Goal: Transaction & Acquisition: Purchase product/service

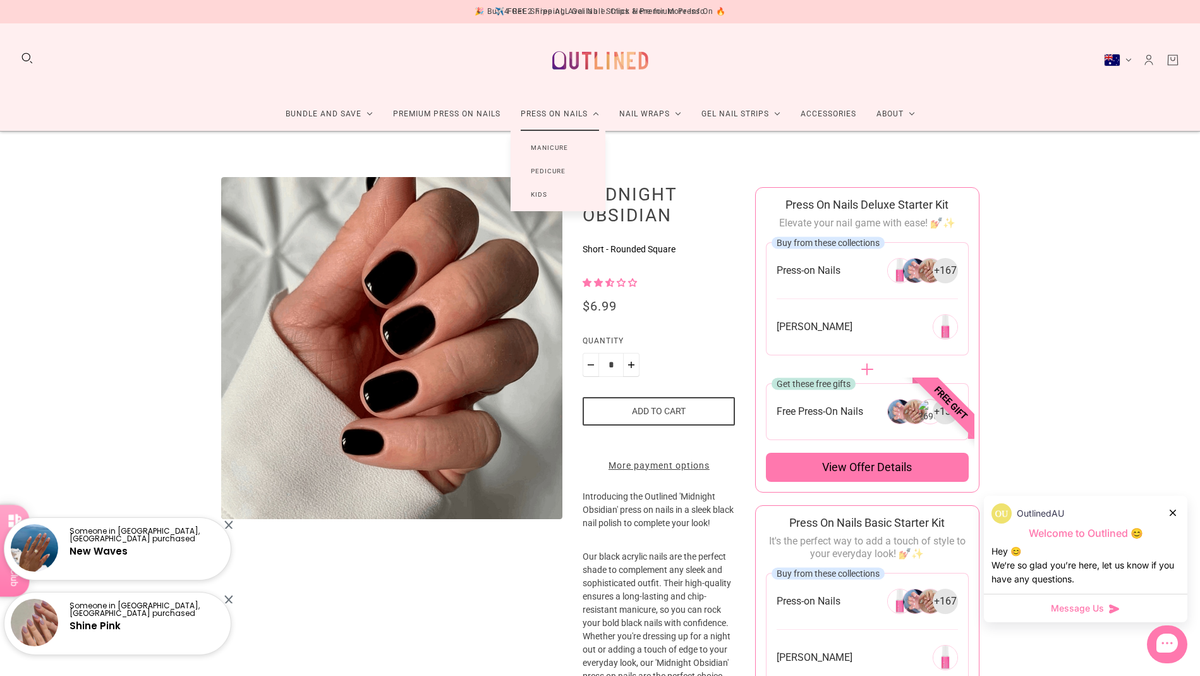
click at [554, 149] on link "Manicure" at bounding box center [550, 147] width 78 height 23
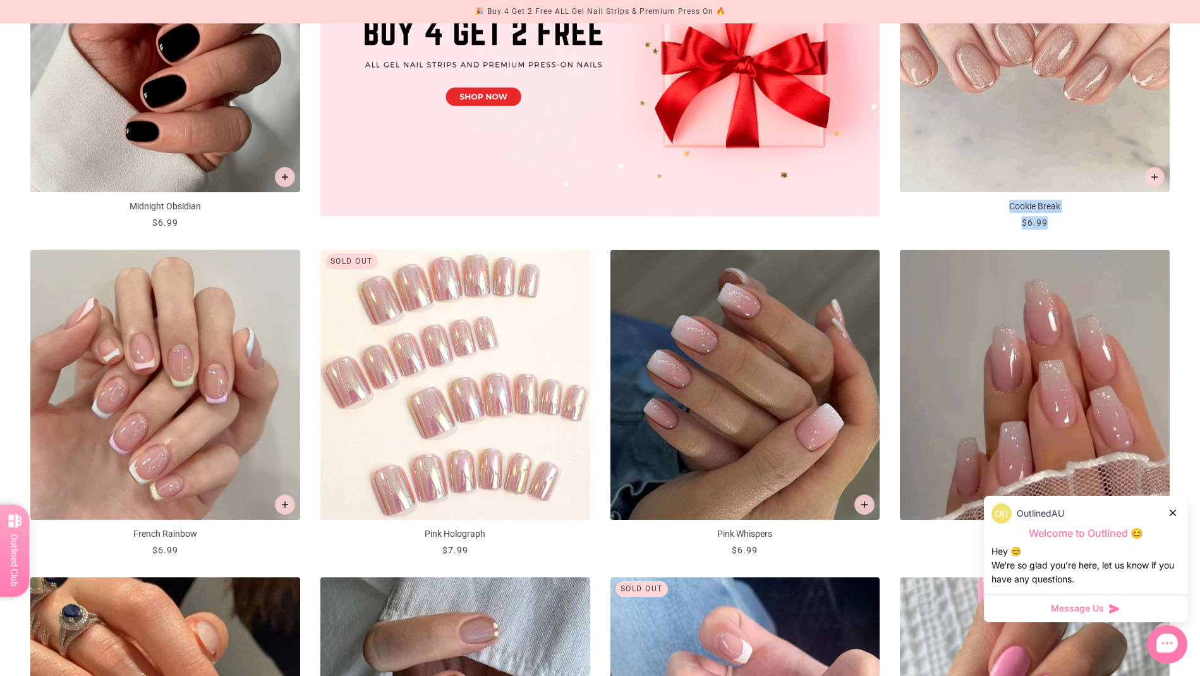
scroll to position [722, 0]
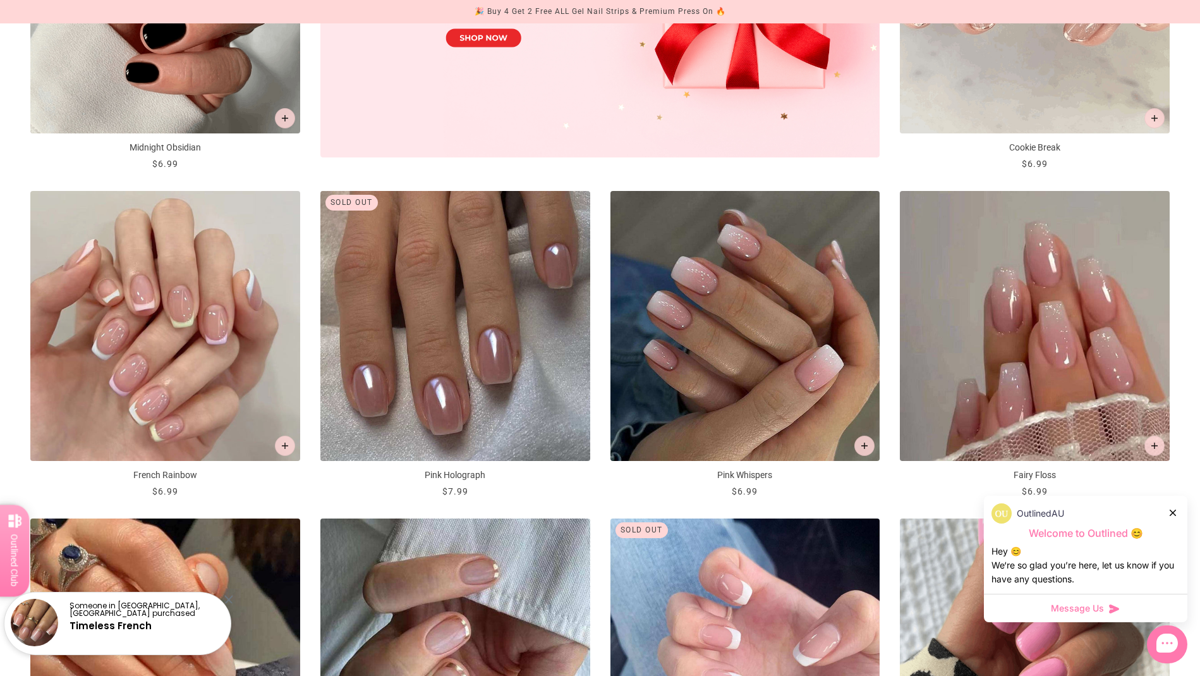
click at [1176, 510] on icon at bounding box center [1173, 512] width 6 height 6
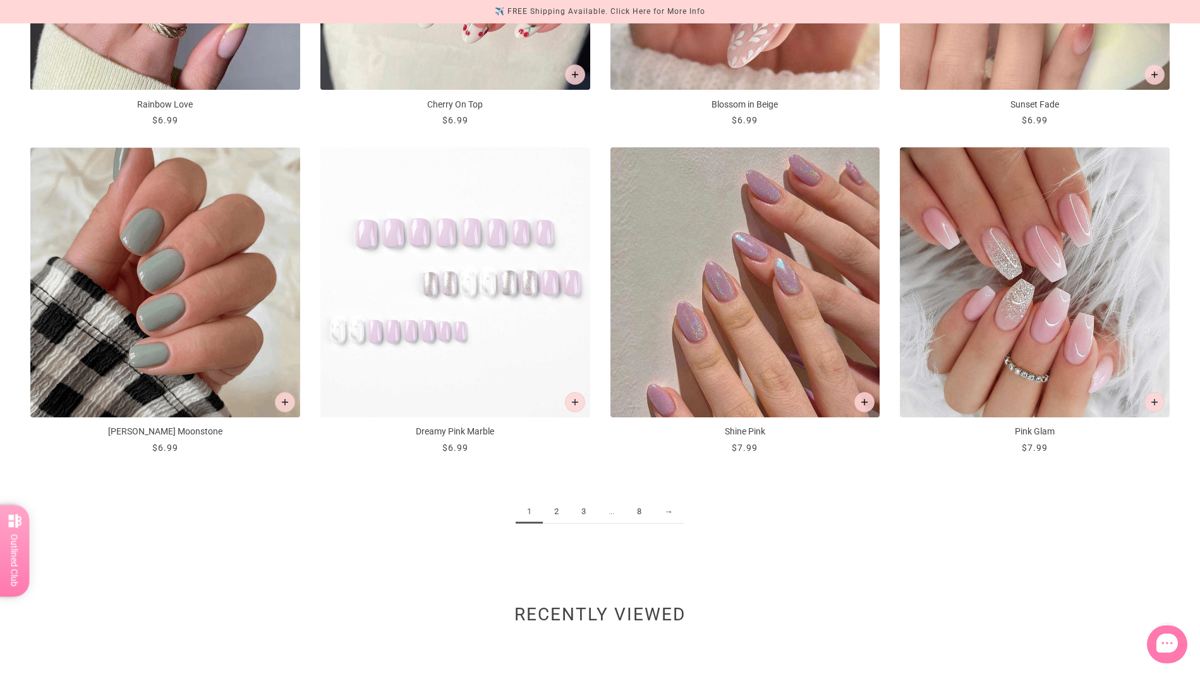
scroll to position [1750, 0]
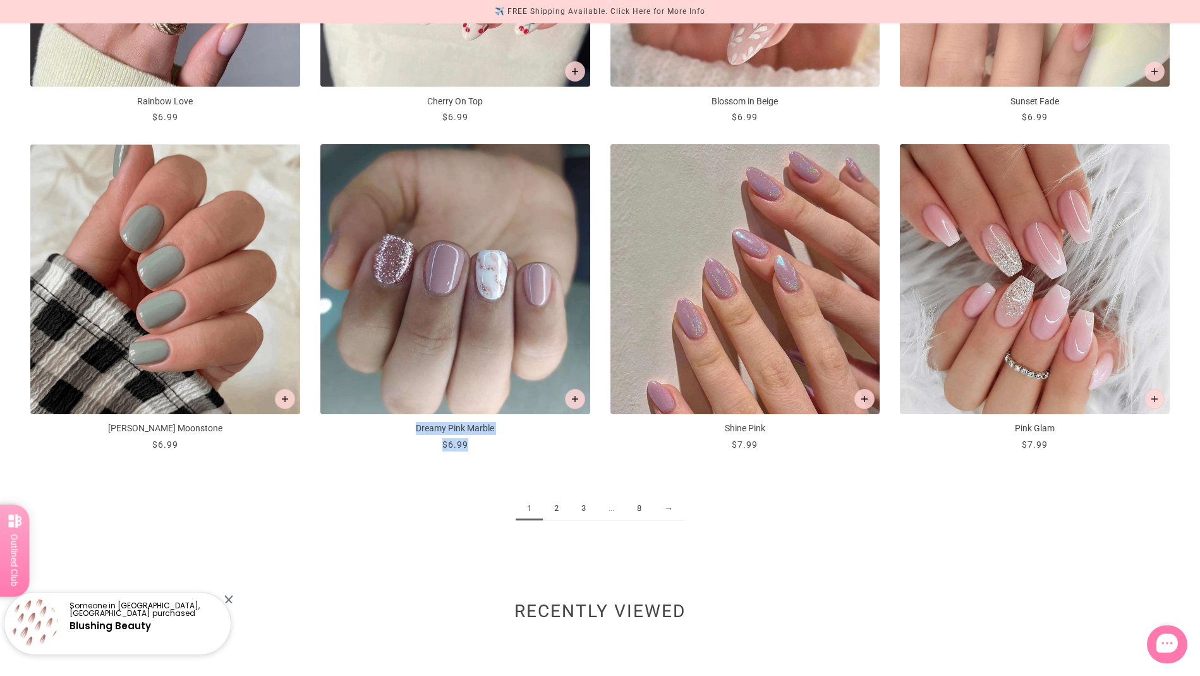
click at [559, 505] on link "2" at bounding box center [556, 508] width 27 height 23
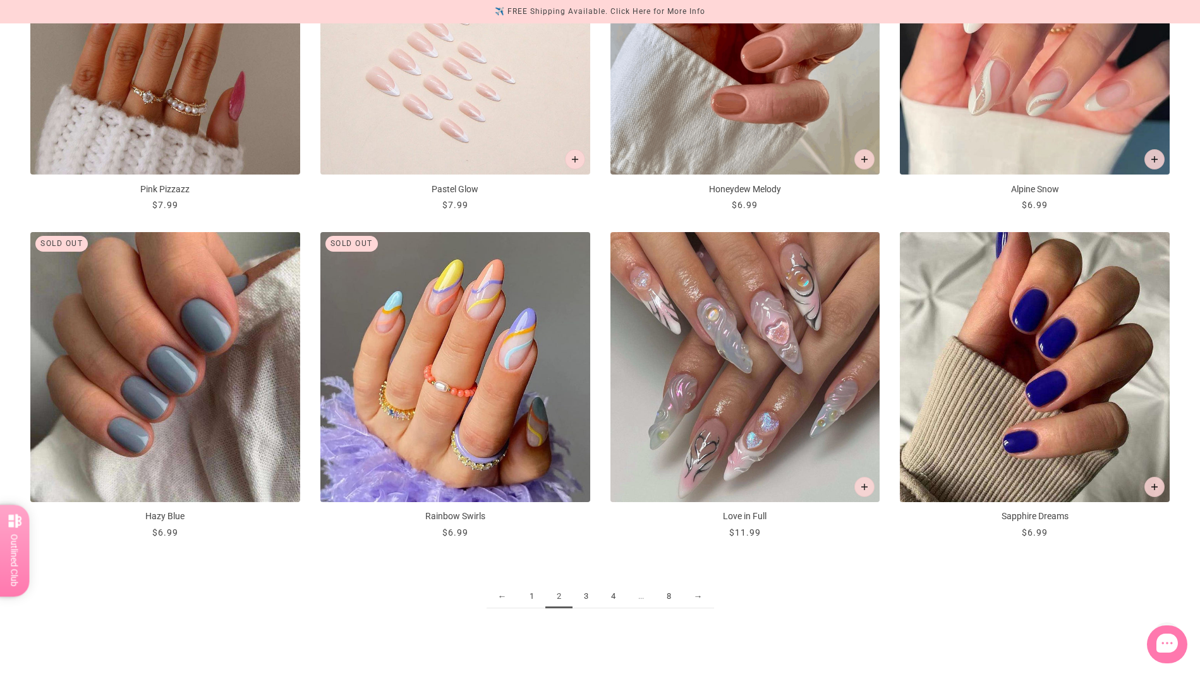
scroll to position [1667, 0]
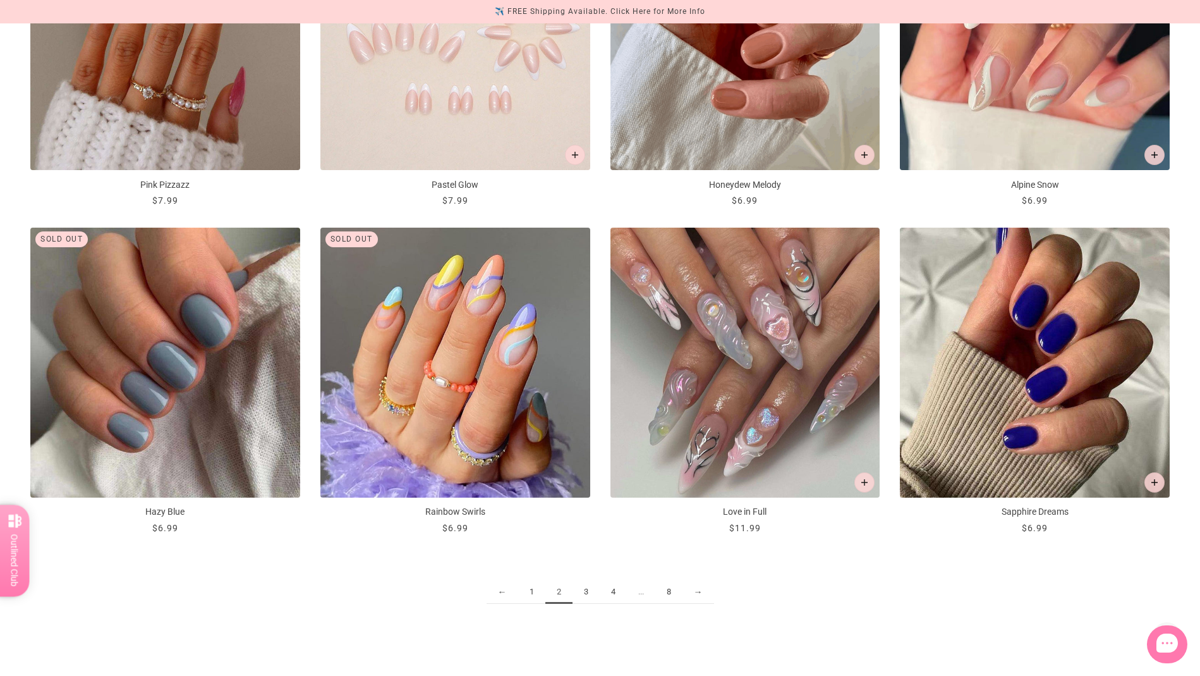
click at [586, 592] on link "3" at bounding box center [586, 591] width 27 height 23
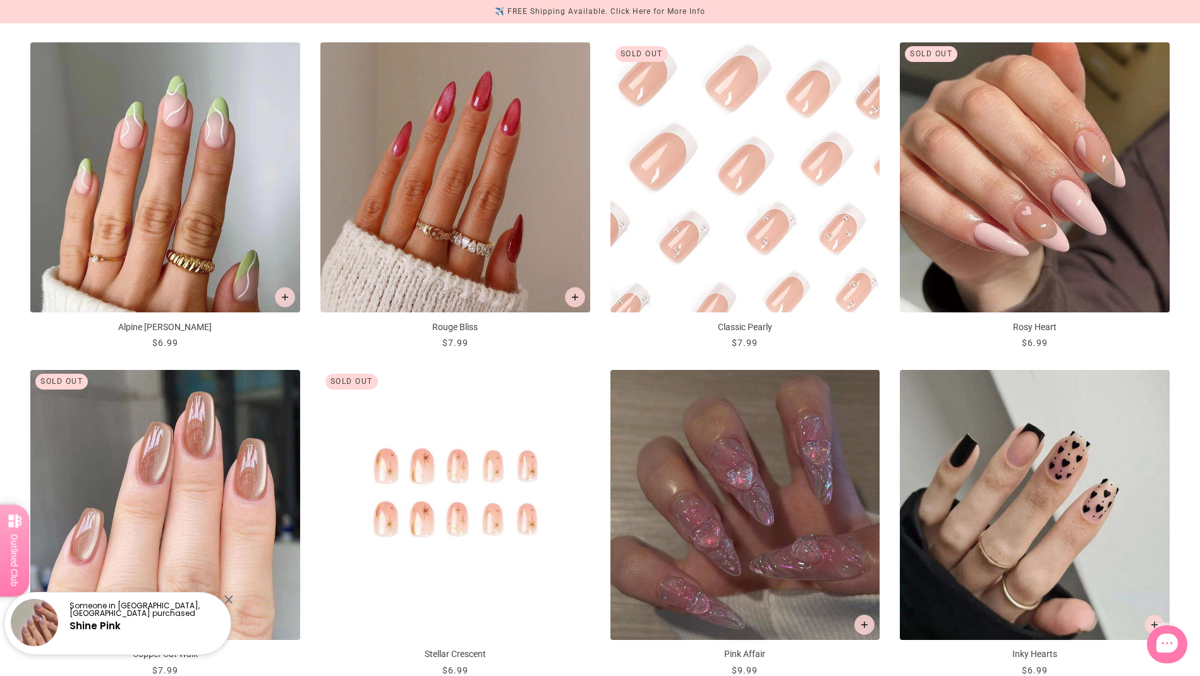
scroll to position [1630, 0]
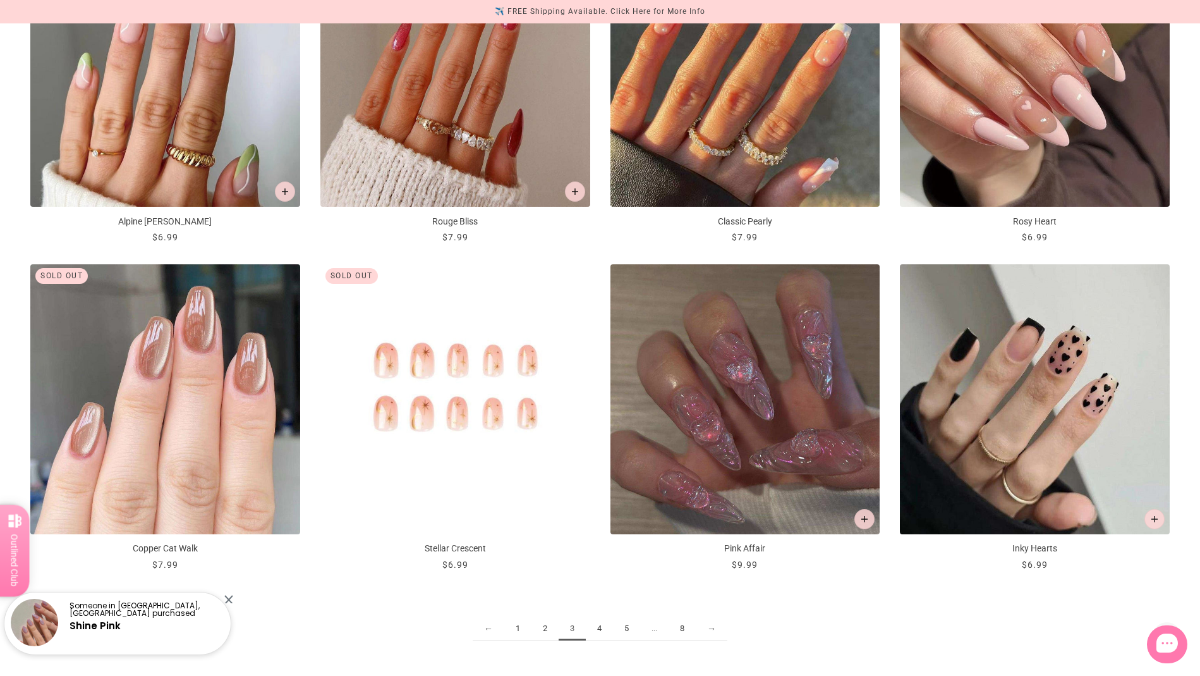
click at [593, 626] on link "4" at bounding box center [599, 628] width 27 height 23
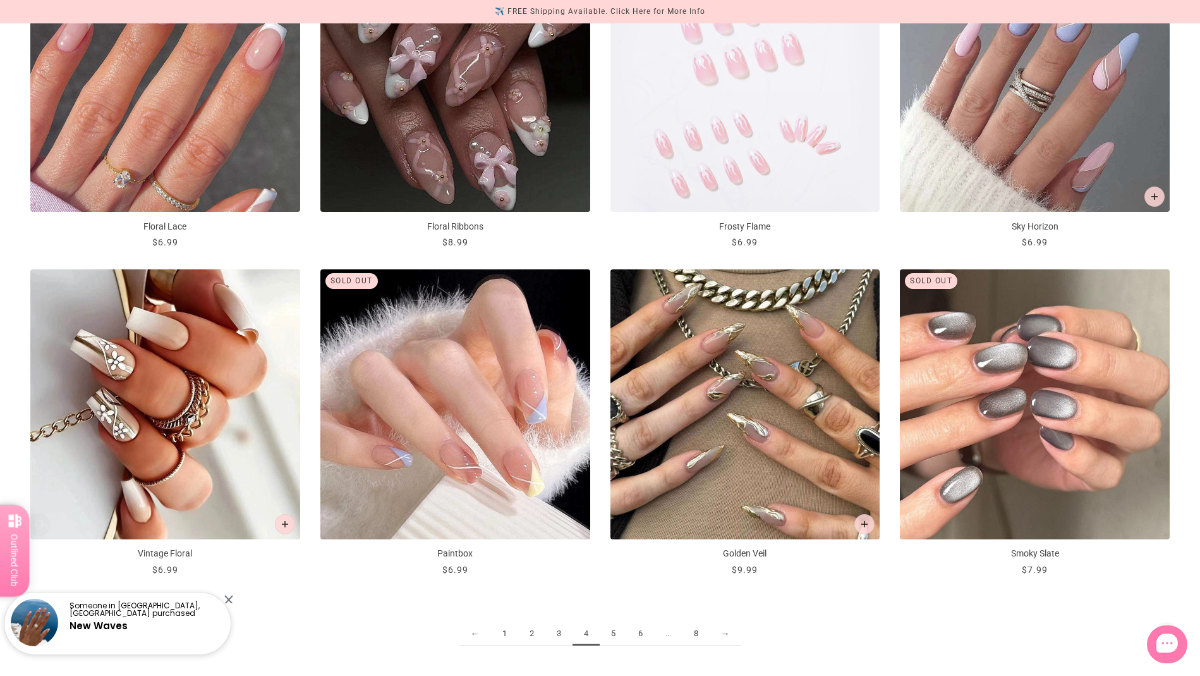
scroll to position [1733, 0]
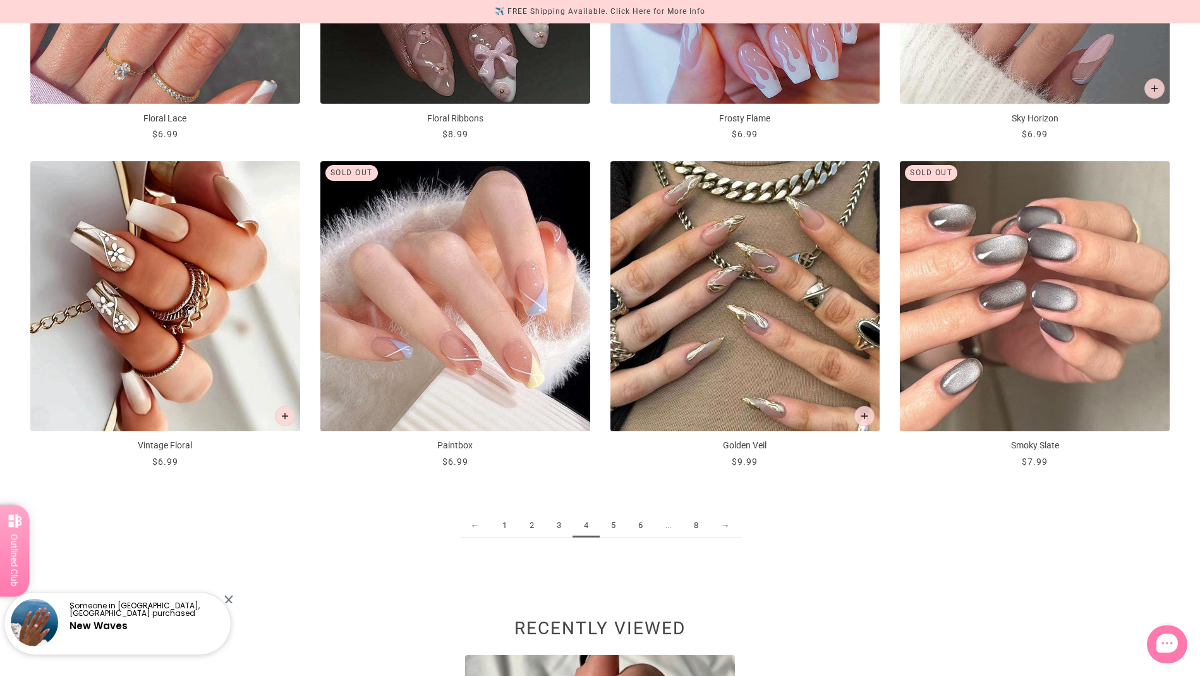
click at [609, 528] on link "5" at bounding box center [613, 525] width 27 height 23
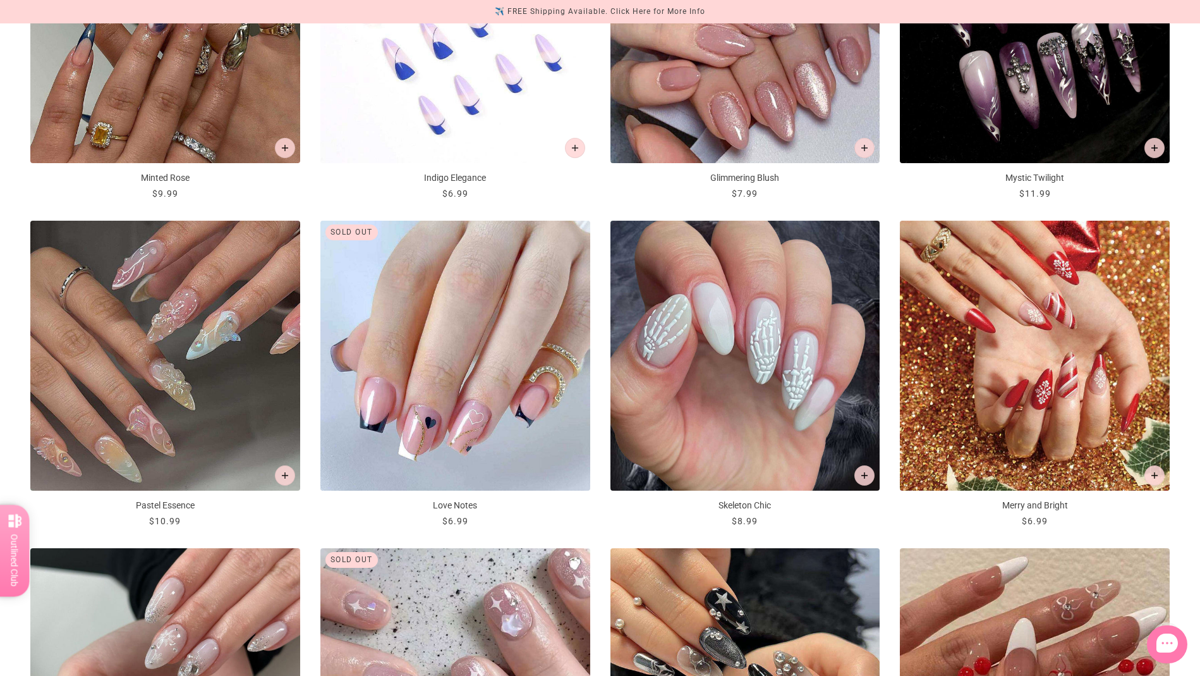
scroll to position [1622, 0]
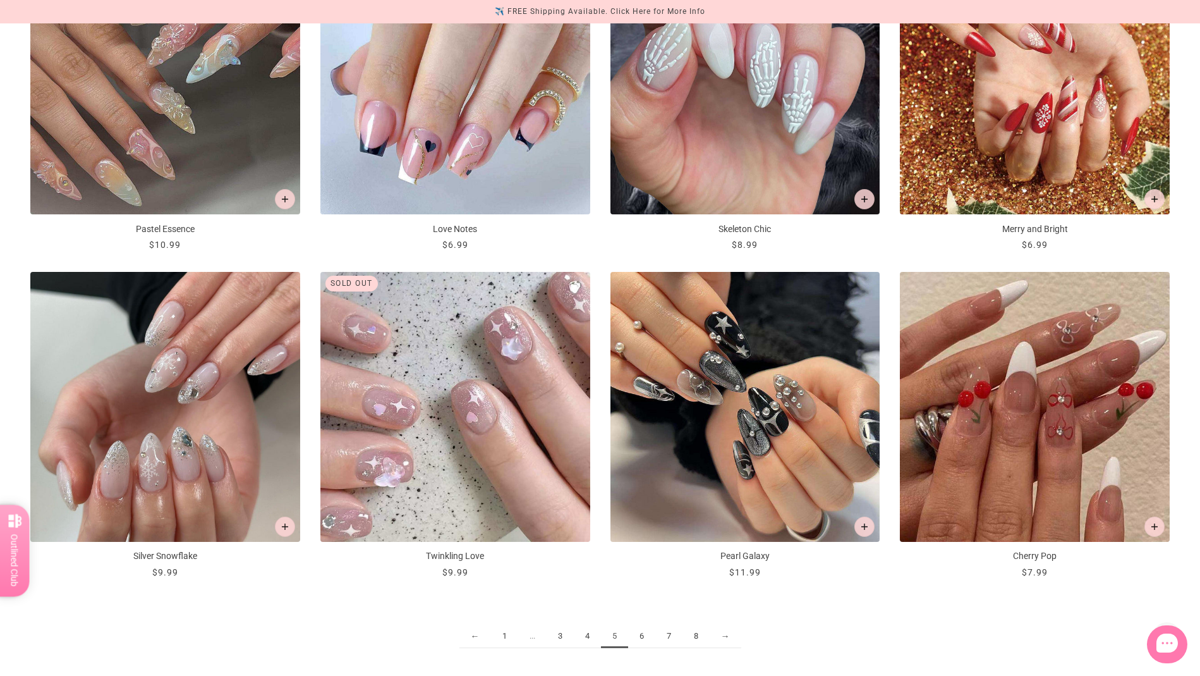
click at [644, 633] on link "6" at bounding box center [641, 635] width 27 height 23
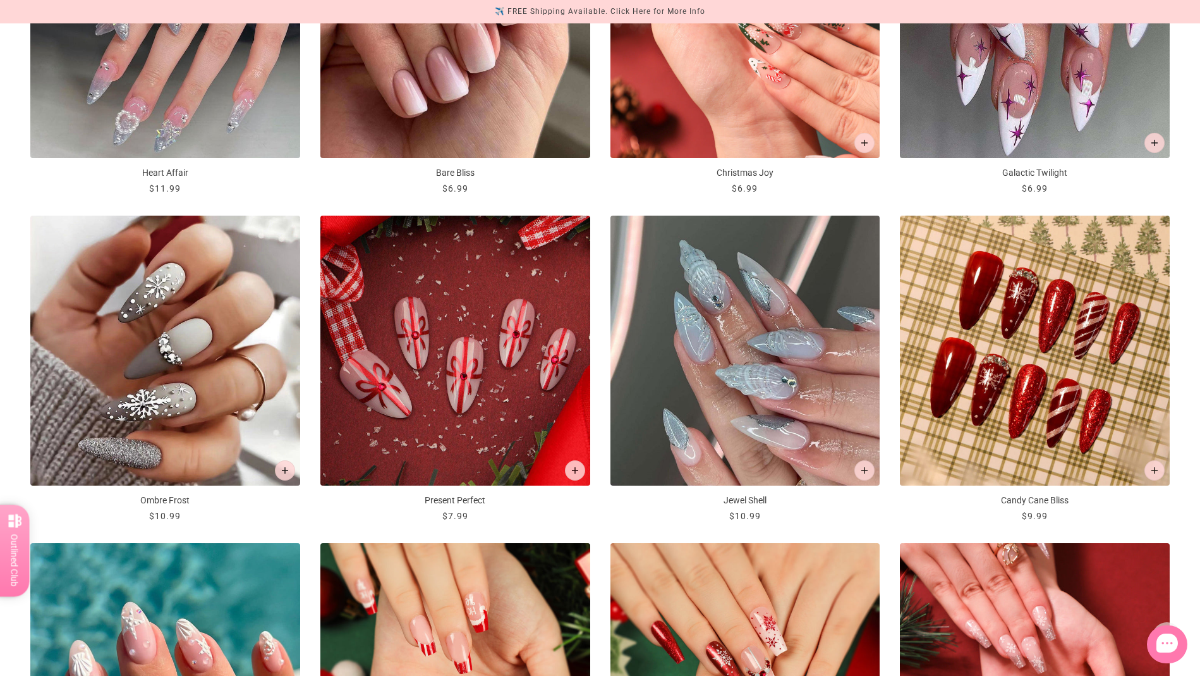
scroll to position [1698, 0]
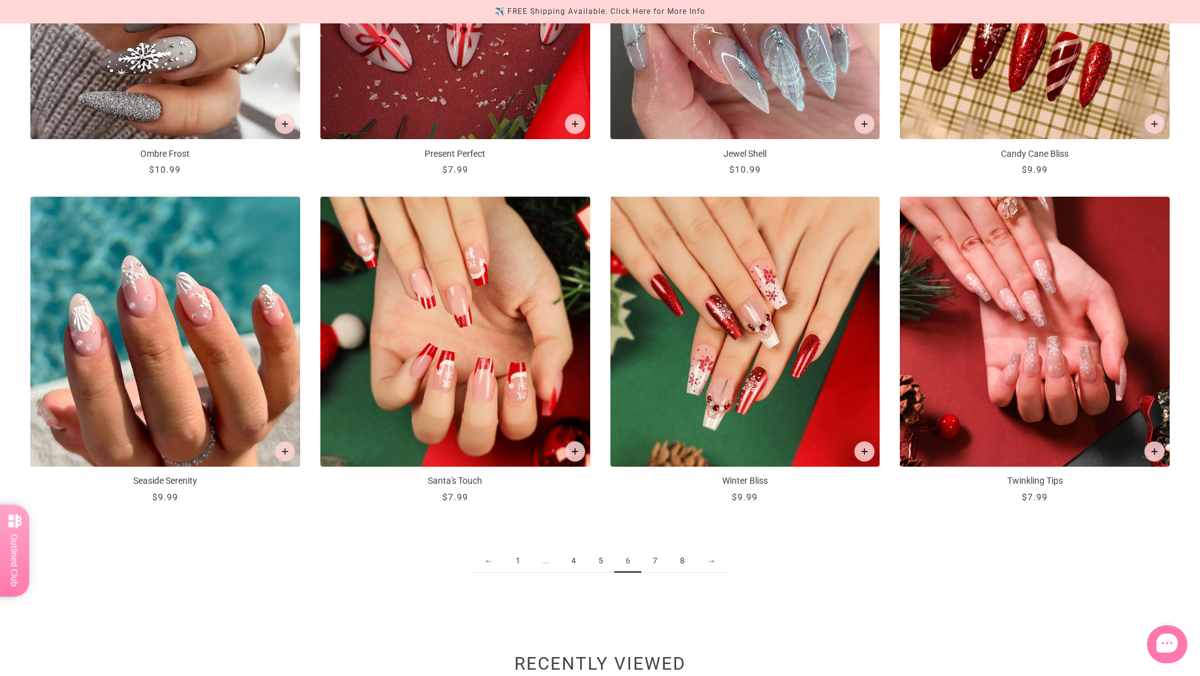
click at [652, 558] on link "7" at bounding box center [654, 560] width 27 height 23
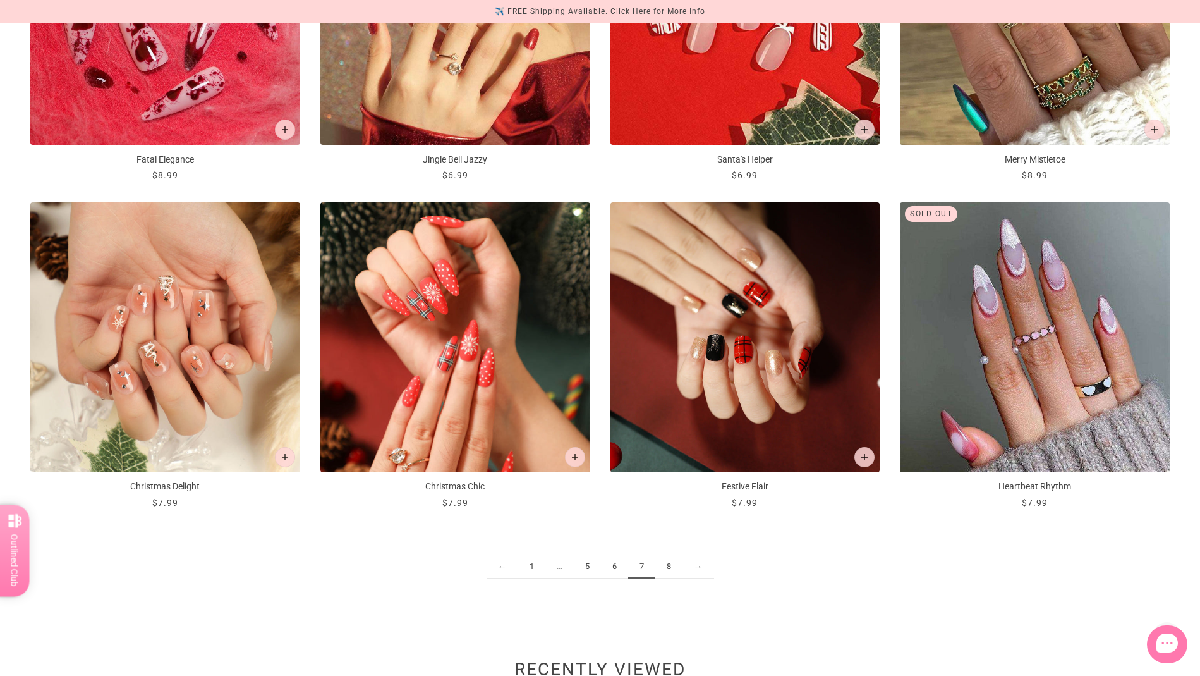
scroll to position [1815, 0]
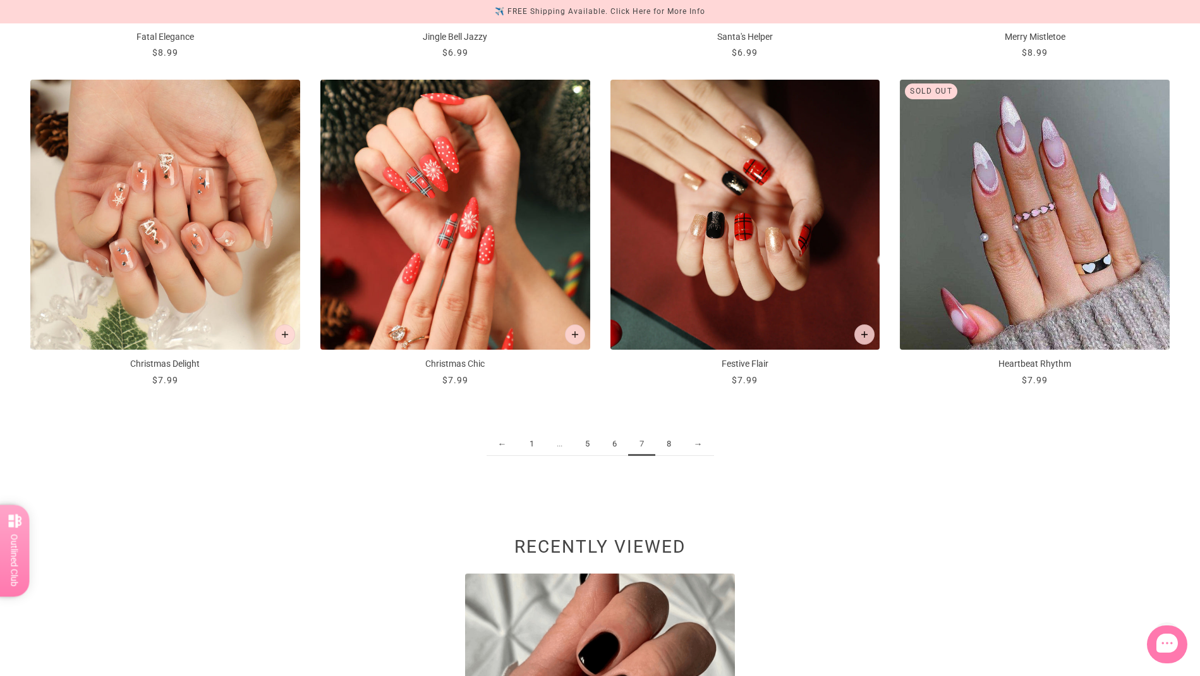
click at [671, 446] on link "8" at bounding box center [668, 443] width 27 height 23
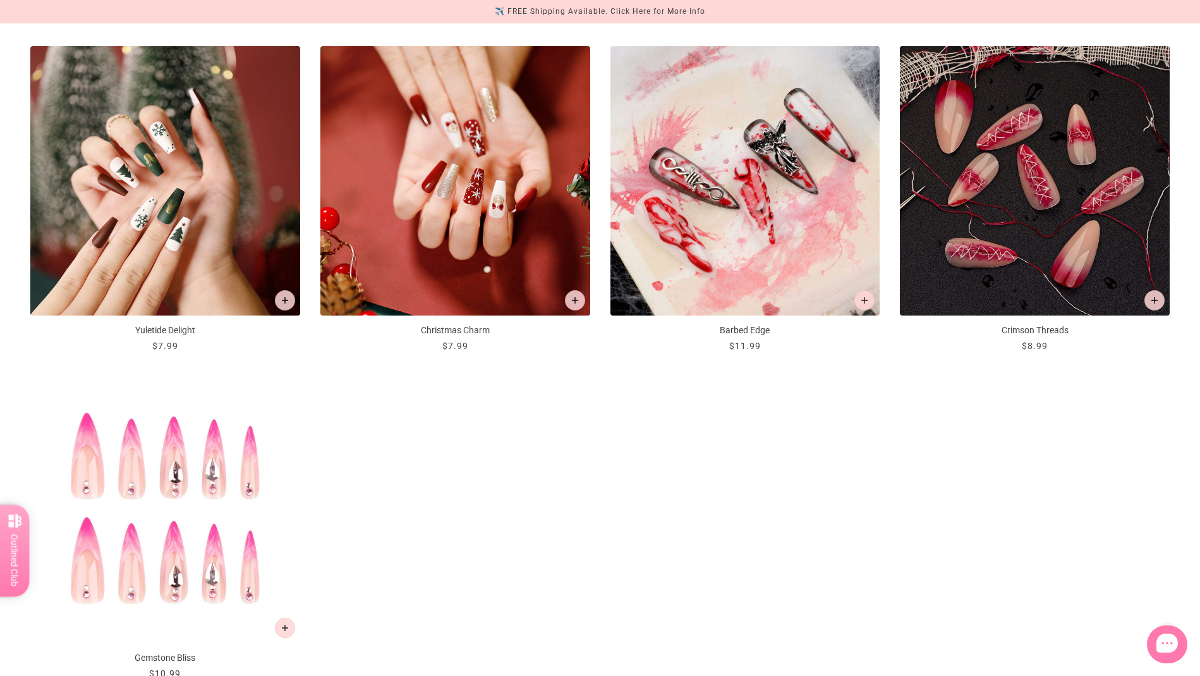
scroll to position [1394, 0]
